Goal: Use online tool/utility: Use online tool/utility

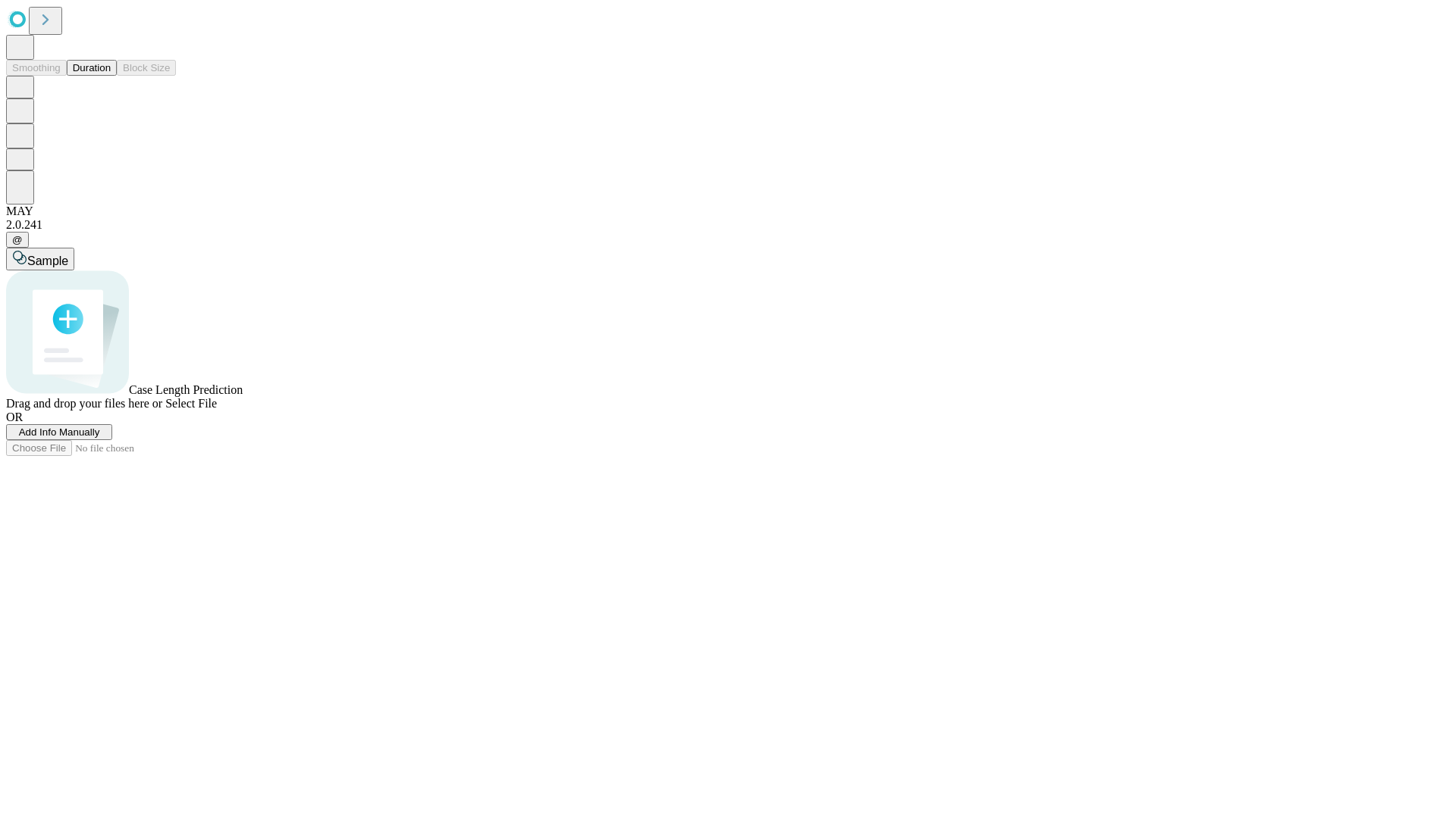
click at [111, 75] on button "Duration" at bounding box center [91, 68] width 50 height 16
click at [216, 410] on span "Select File" at bounding box center [191, 404] width 52 height 13
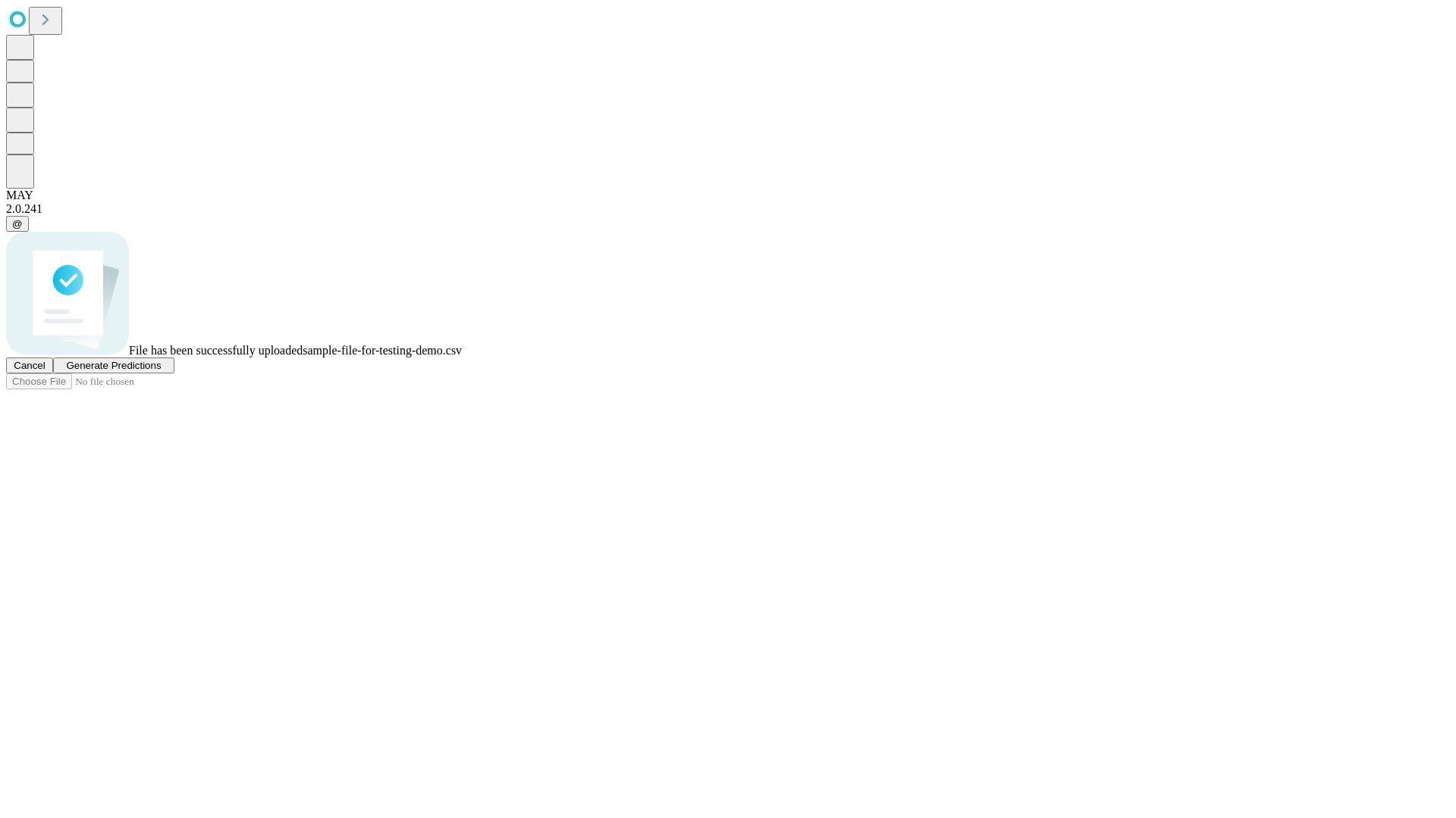
click at [161, 371] on span "Generate Predictions" at bounding box center [114, 365] width 95 height 12
